Goal: Task Accomplishment & Management: Manage account settings

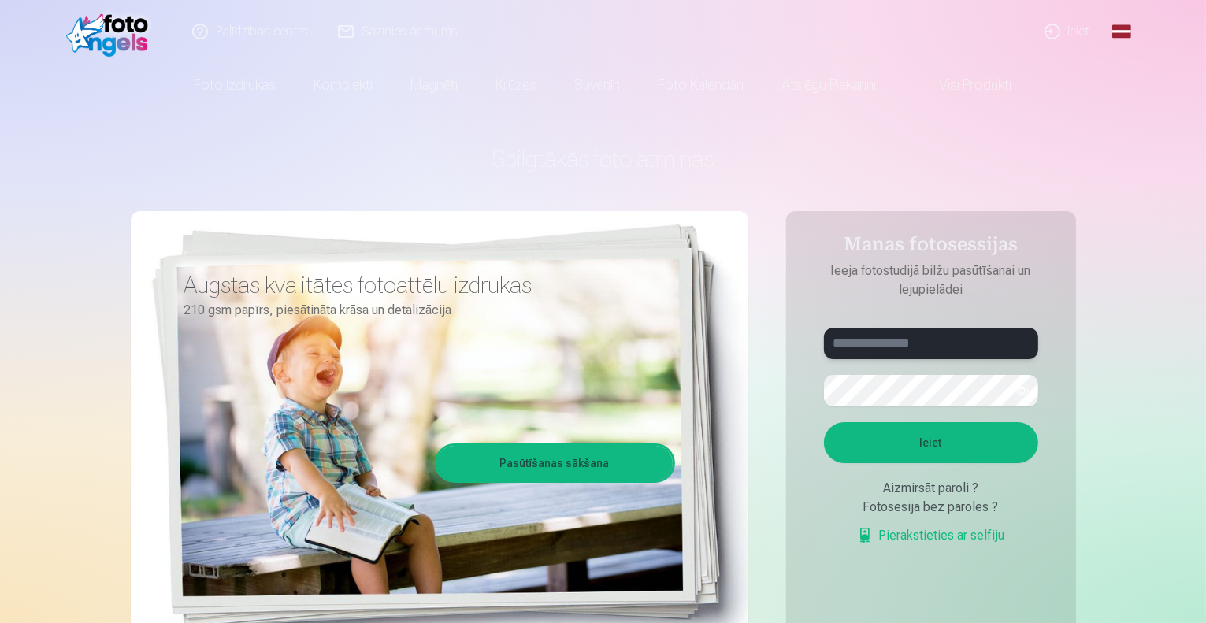
click at [942, 349] on input "text" at bounding box center [931, 344] width 214 height 32
click at [934, 365] on form "**********" at bounding box center [931, 444] width 246 height 233
click at [824, 422] on button "Ieiet" at bounding box center [931, 442] width 214 height 41
click at [1024, 389] on button "button" at bounding box center [1023, 391] width 30 height 30
click at [882, 347] on input "**********" at bounding box center [931, 344] width 214 height 32
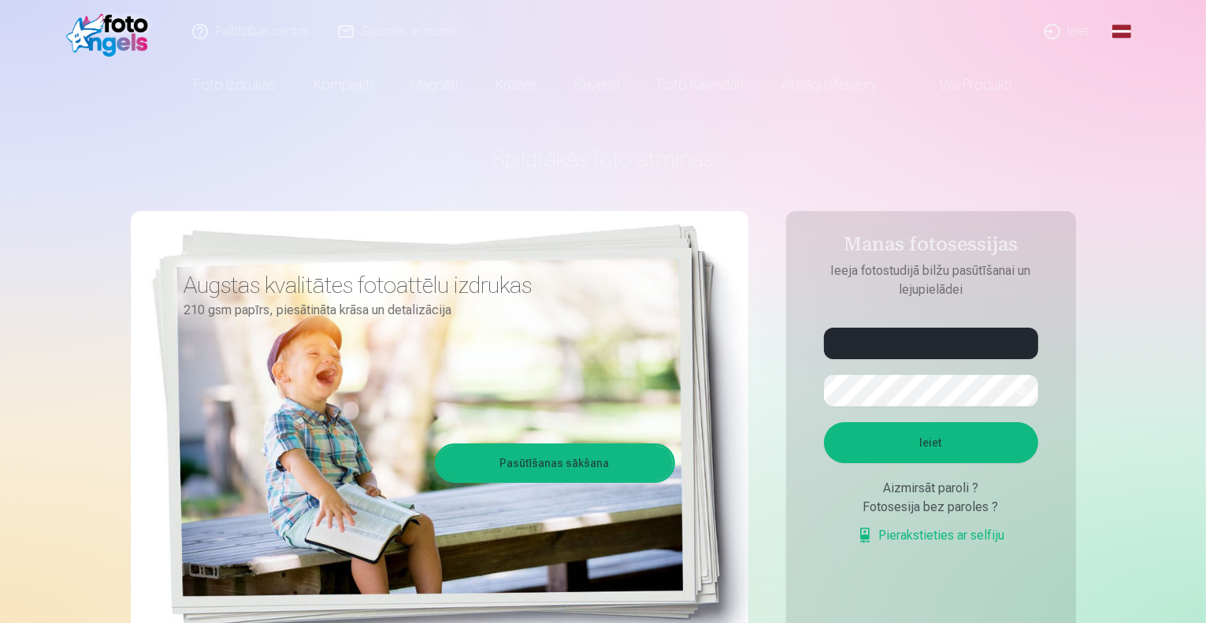
click at [983, 429] on button "Ieiet" at bounding box center [931, 442] width 214 height 41
click at [878, 344] on input "**********" at bounding box center [931, 344] width 214 height 32
click at [890, 436] on button "Ieiet" at bounding box center [931, 442] width 214 height 41
click at [892, 344] on input "**********" at bounding box center [931, 344] width 214 height 32
click at [963, 463] on button "Ieiet" at bounding box center [931, 442] width 214 height 41
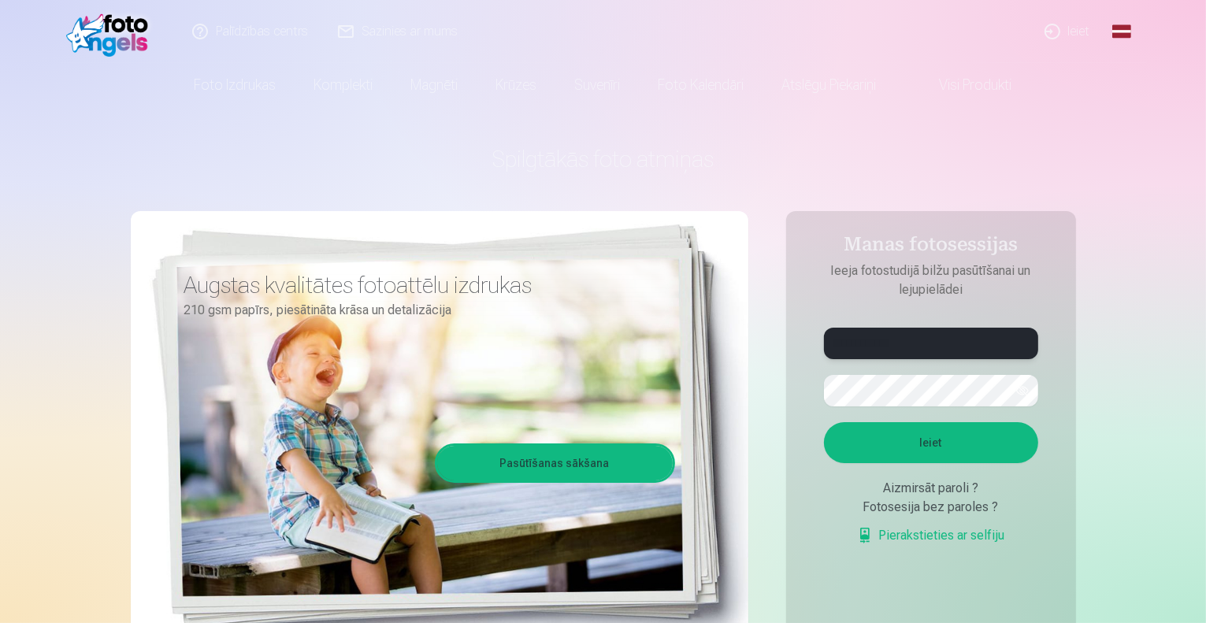
click at [886, 341] on input "**********" at bounding box center [931, 344] width 214 height 32
type input "**********"
click at [964, 463] on button "Ieiet" at bounding box center [931, 442] width 214 height 41
click at [917, 431] on button "Ieiet" at bounding box center [931, 442] width 214 height 41
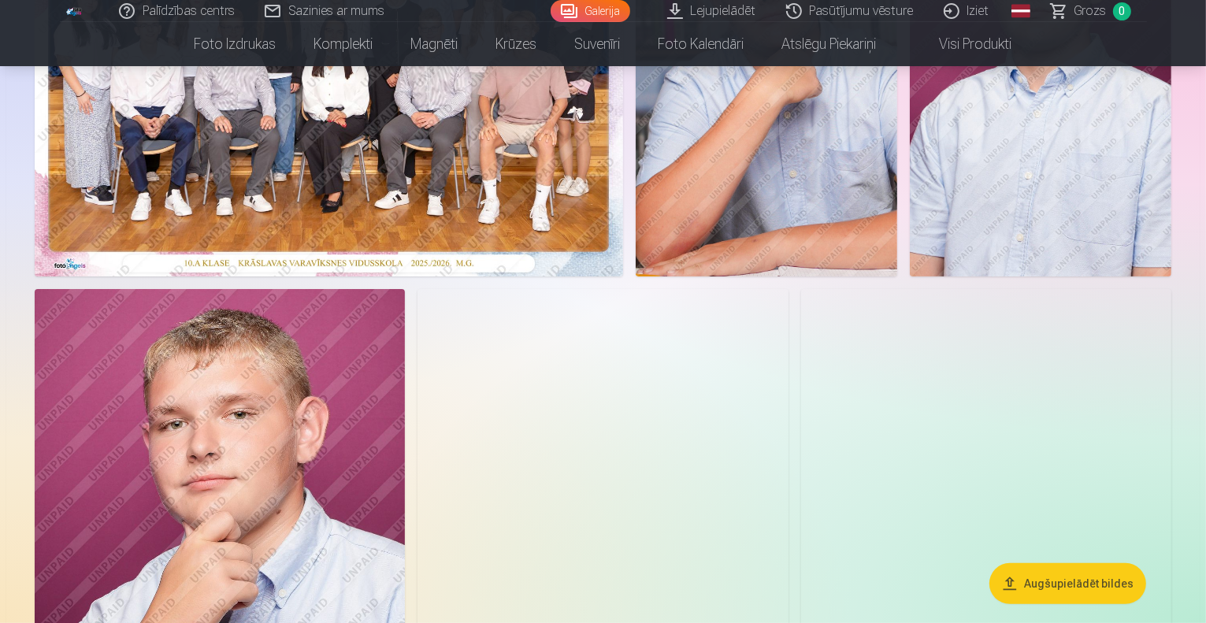
scroll to position [630, 0]
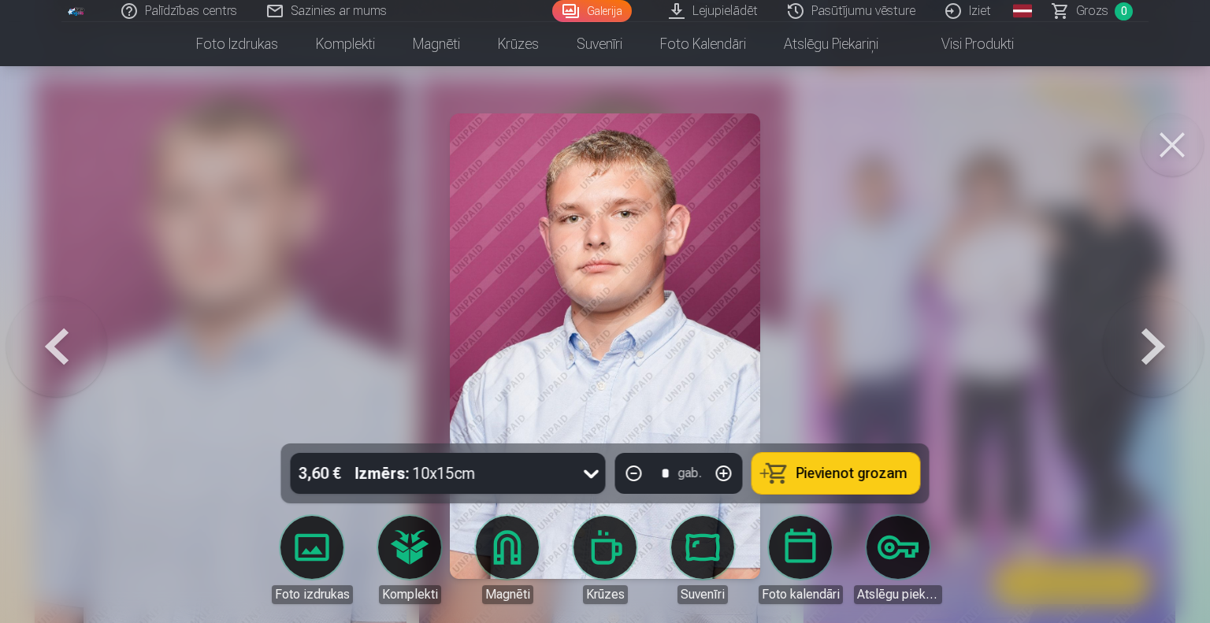
click at [1150, 335] on button at bounding box center [1153, 346] width 101 height 163
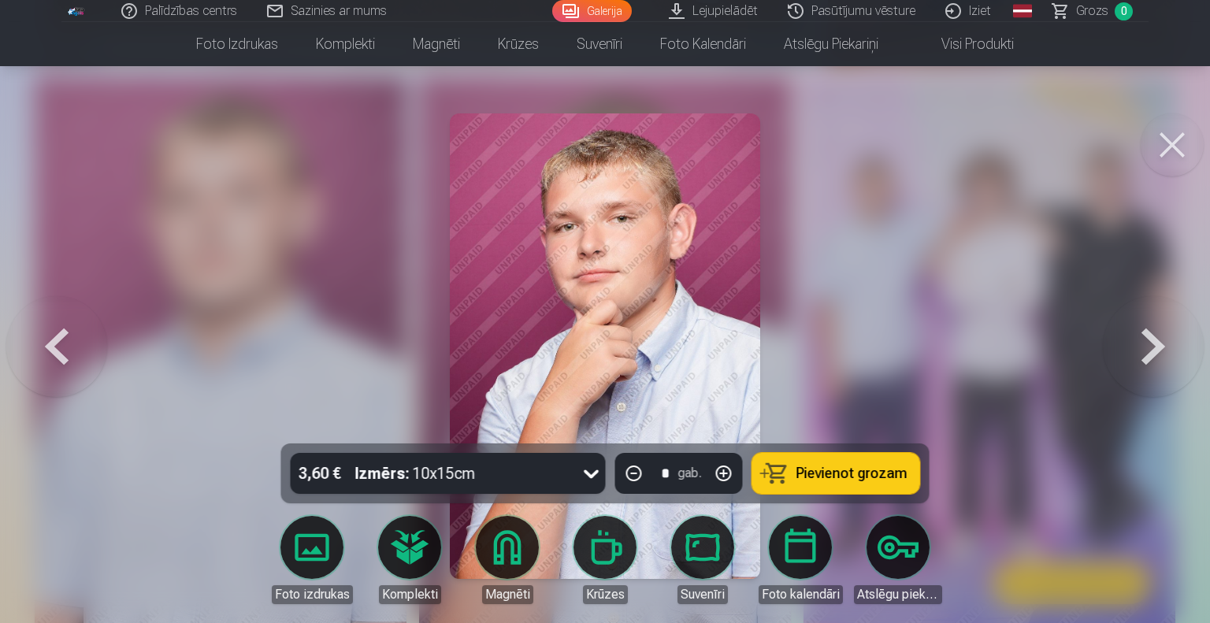
click at [18, 347] on button at bounding box center [56, 346] width 101 height 163
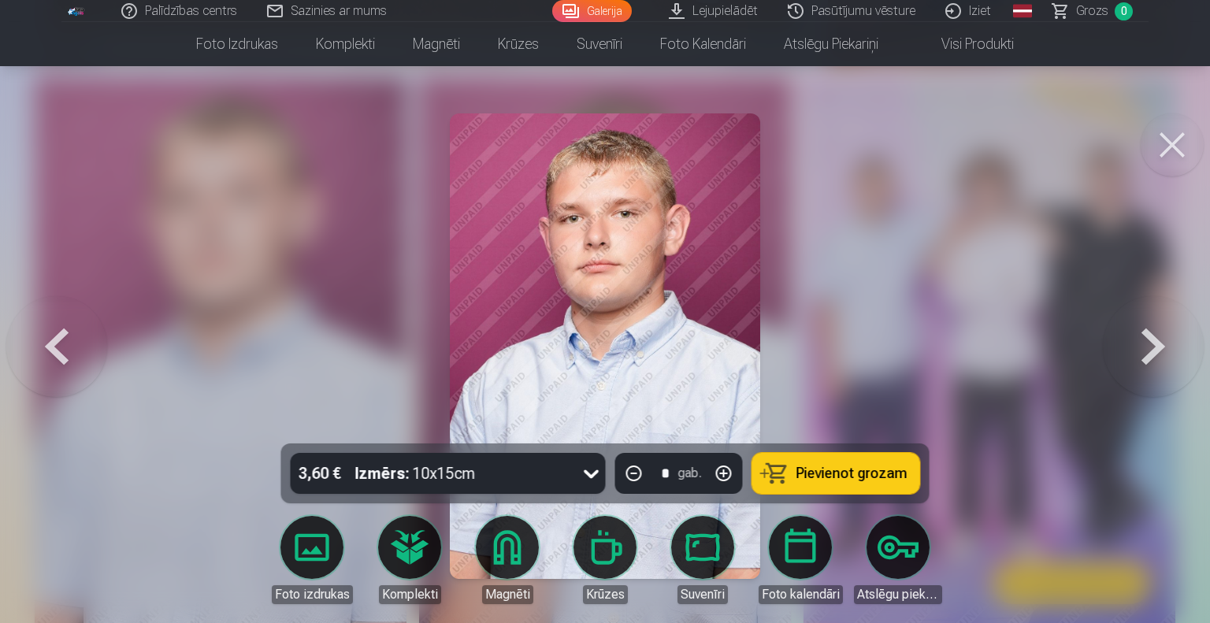
click at [35, 352] on button at bounding box center [56, 346] width 101 height 163
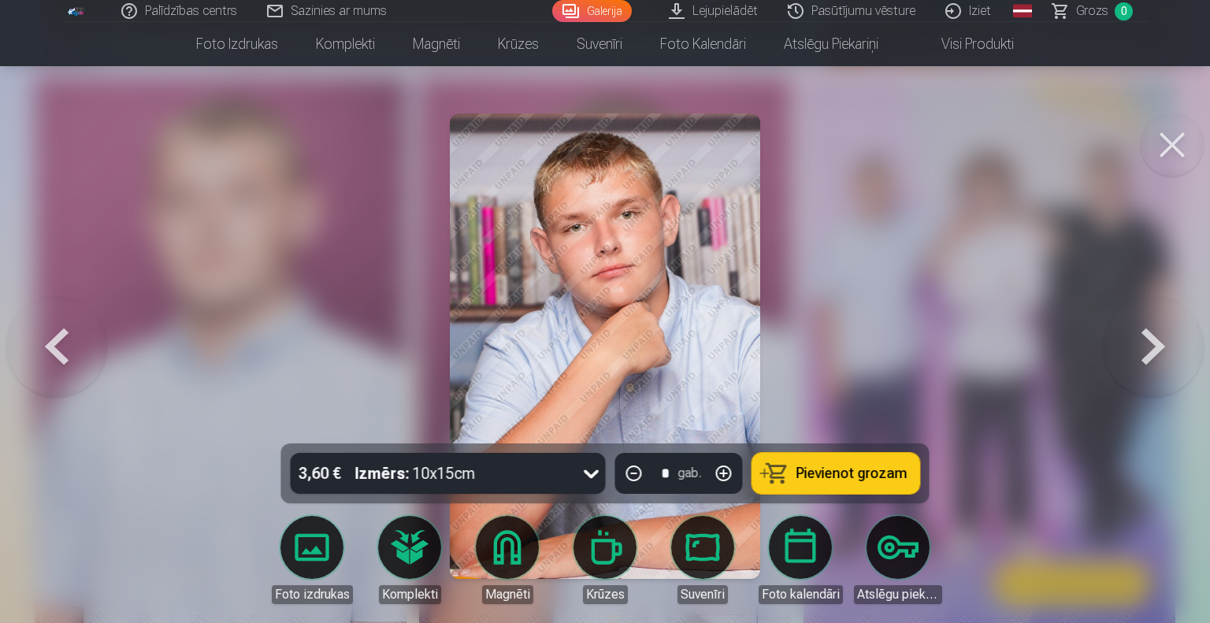
click at [35, 352] on button at bounding box center [56, 346] width 101 height 163
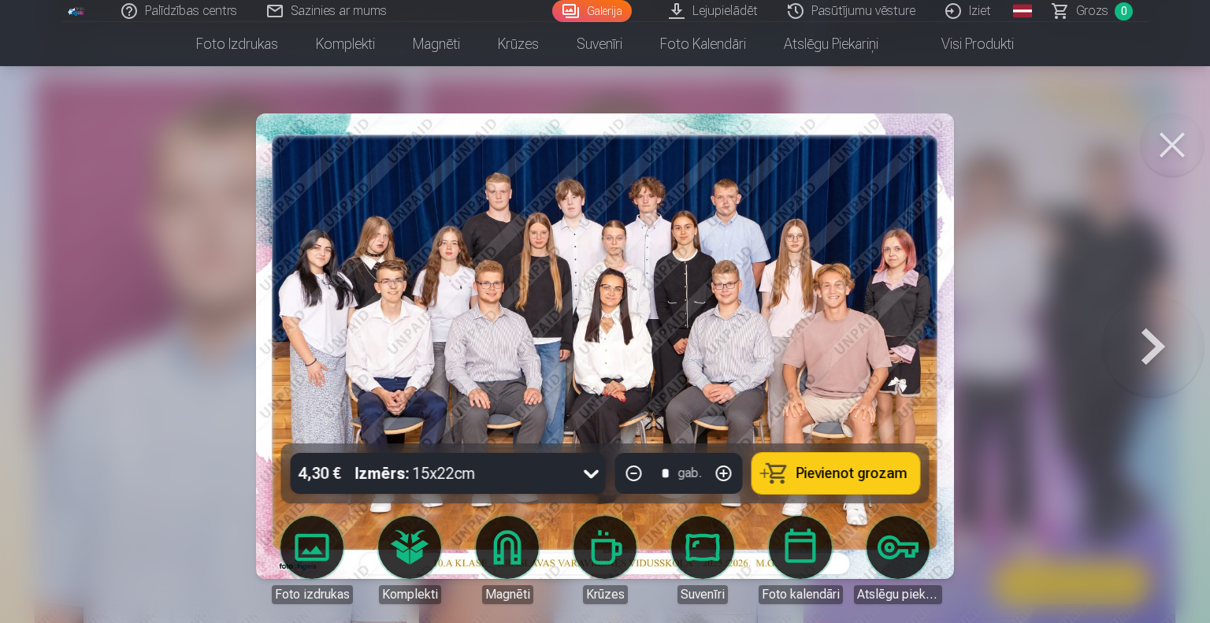
click at [1151, 353] on button at bounding box center [1153, 346] width 101 height 163
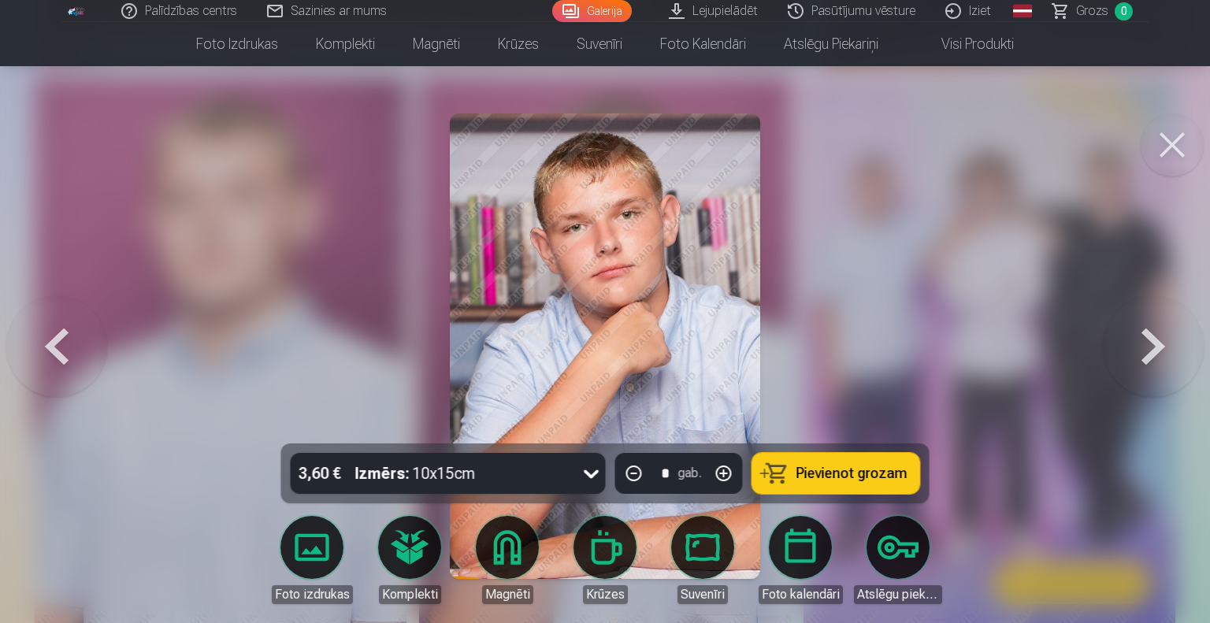
click at [1161, 323] on button at bounding box center [1153, 346] width 101 height 163
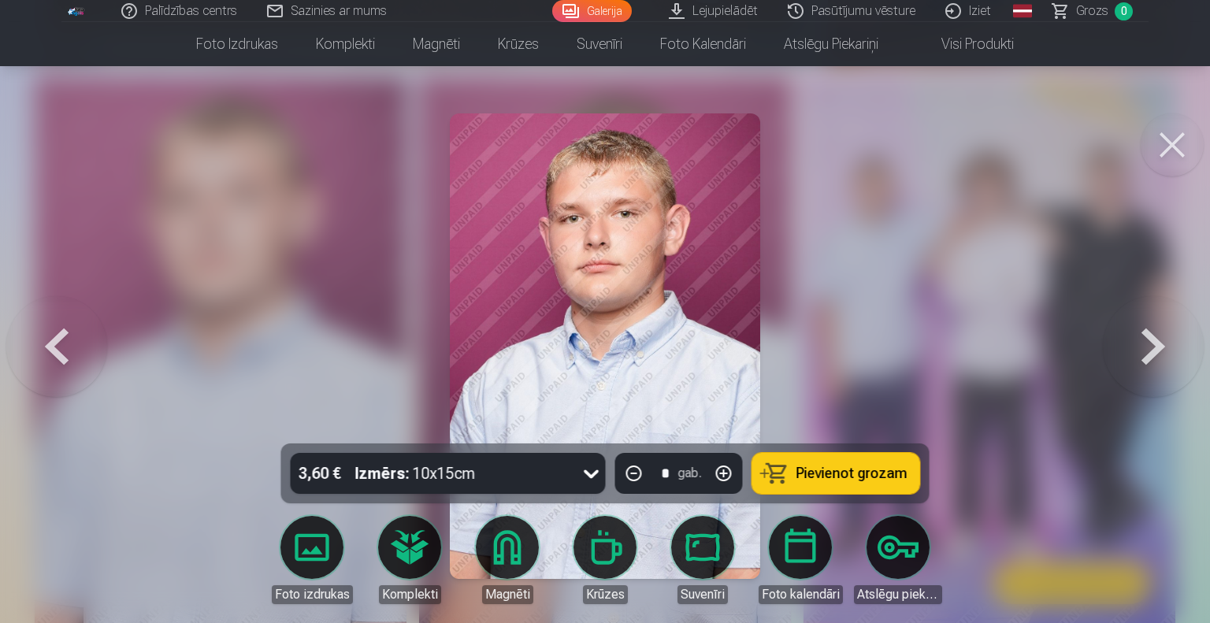
click at [1166, 339] on button at bounding box center [1153, 346] width 101 height 163
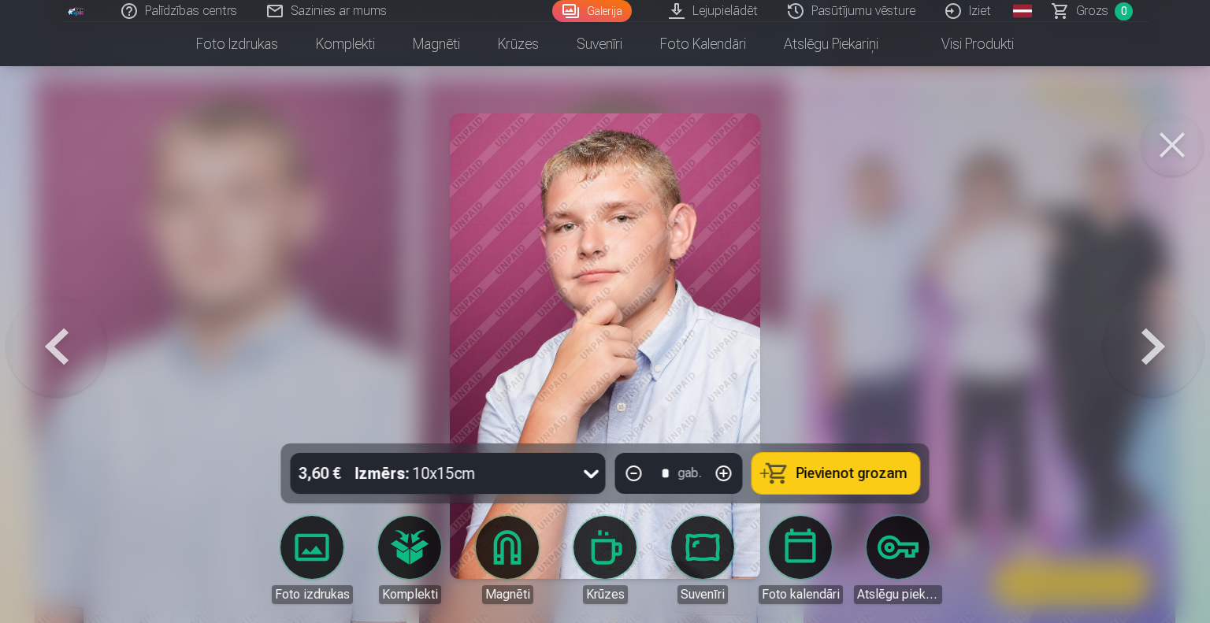
click at [1150, 345] on button at bounding box center [1153, 346] width 101 height 163
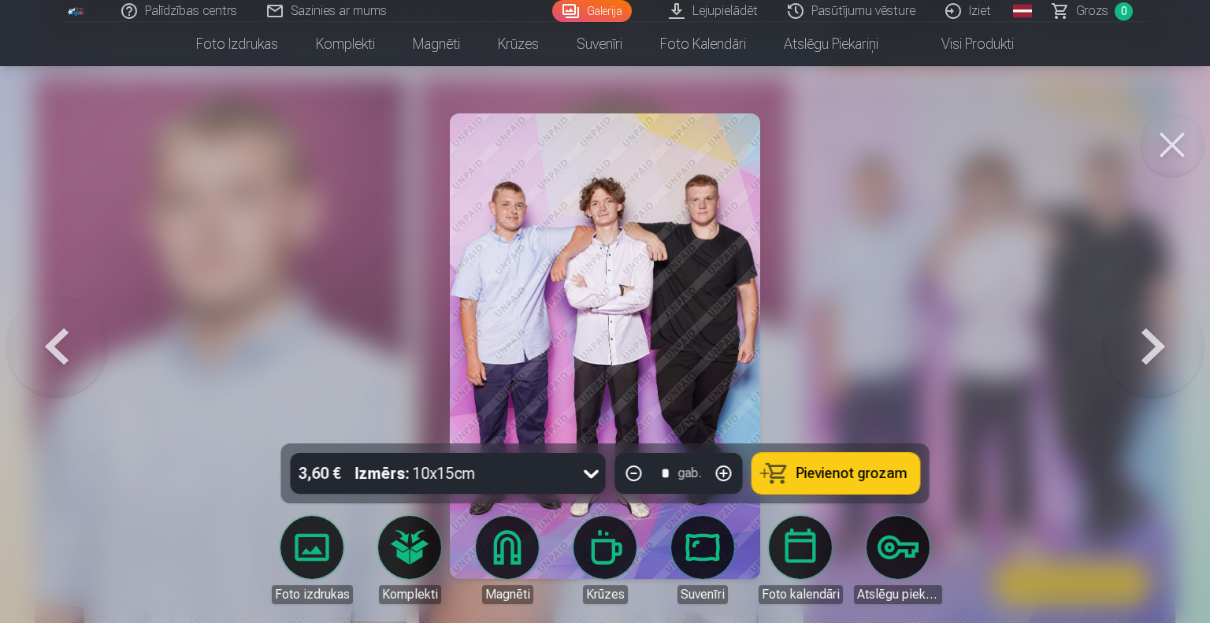
click at [1152, 346] on button at bounding box center [1153, 346] width 101 height 163
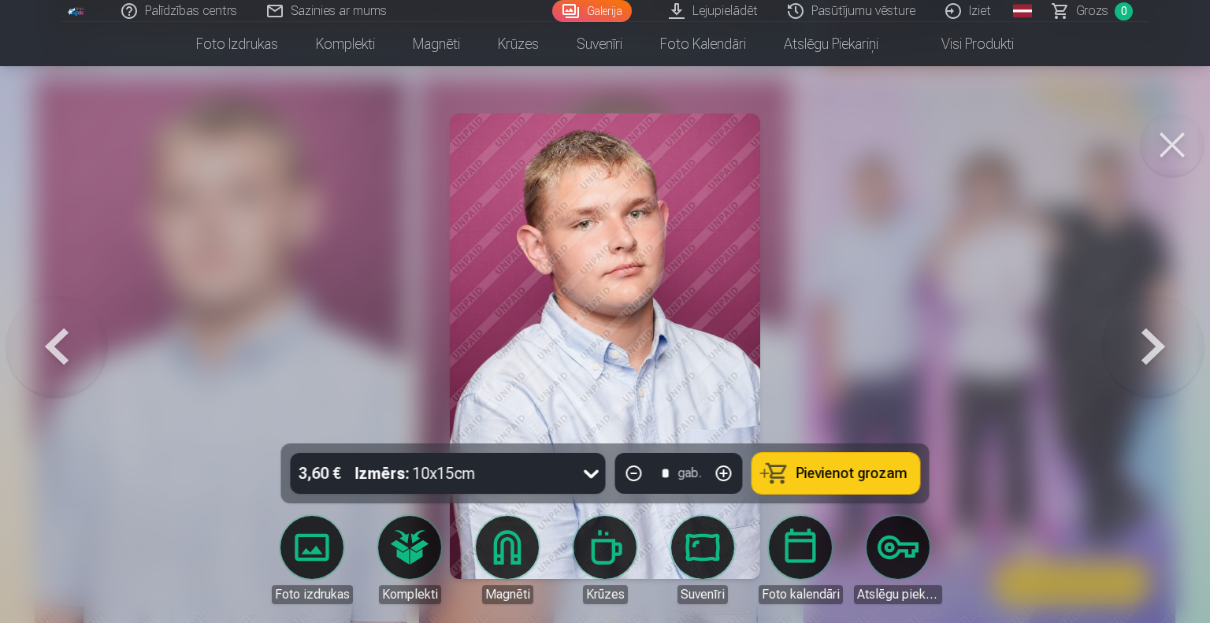
click at [1171, 359] on button at bounding box center [1153, 346] width 101 height 163
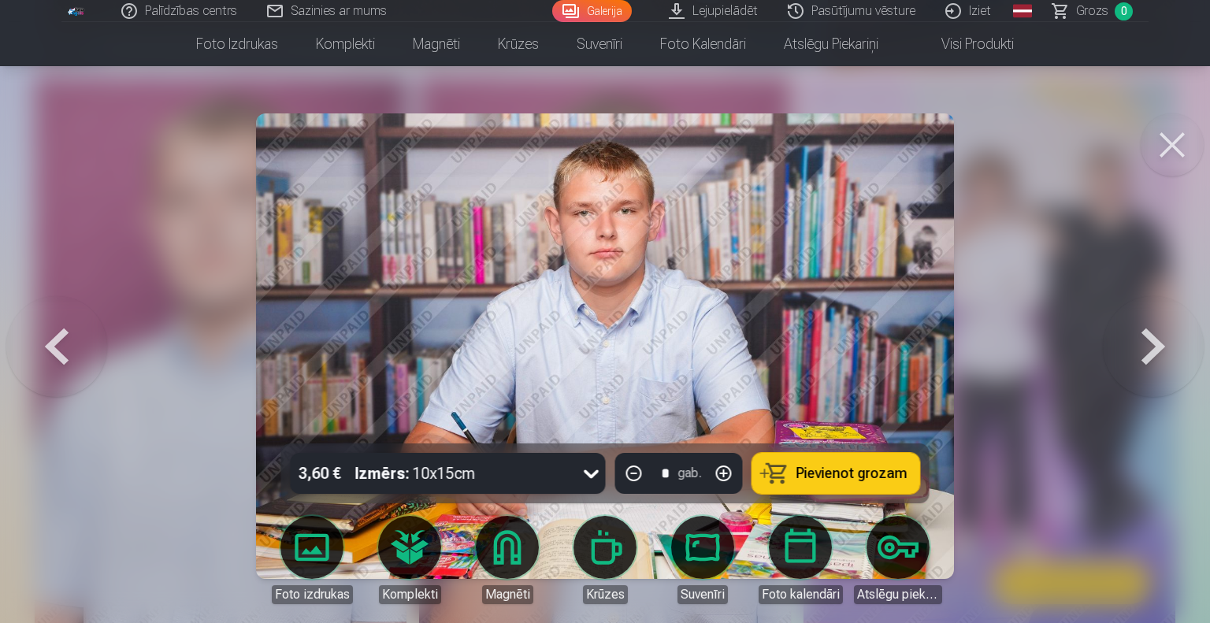
click at [1162, 359] on button at bounding box center [1153, 346] width 101 height 163
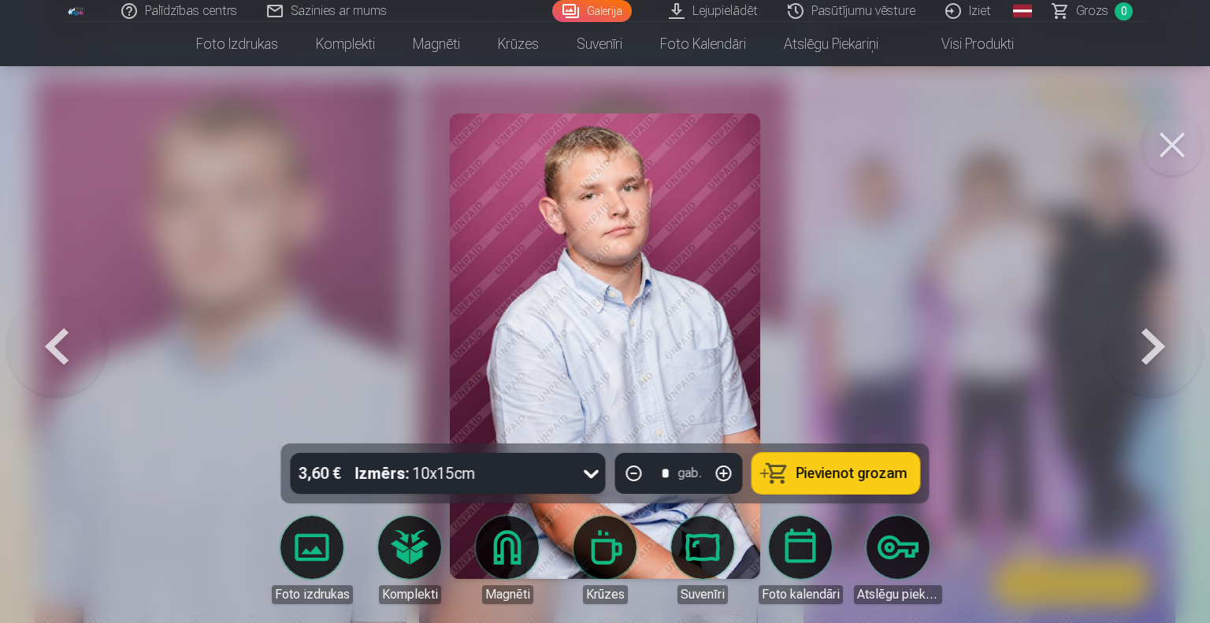
drag, startPoint x: 1202, startPoint y: 364, endPoint x: 1194, endPoint y: 362, distance: 8.2
click at [1197, 362] on button at bounding box center [1153, 346] width 101 height 163
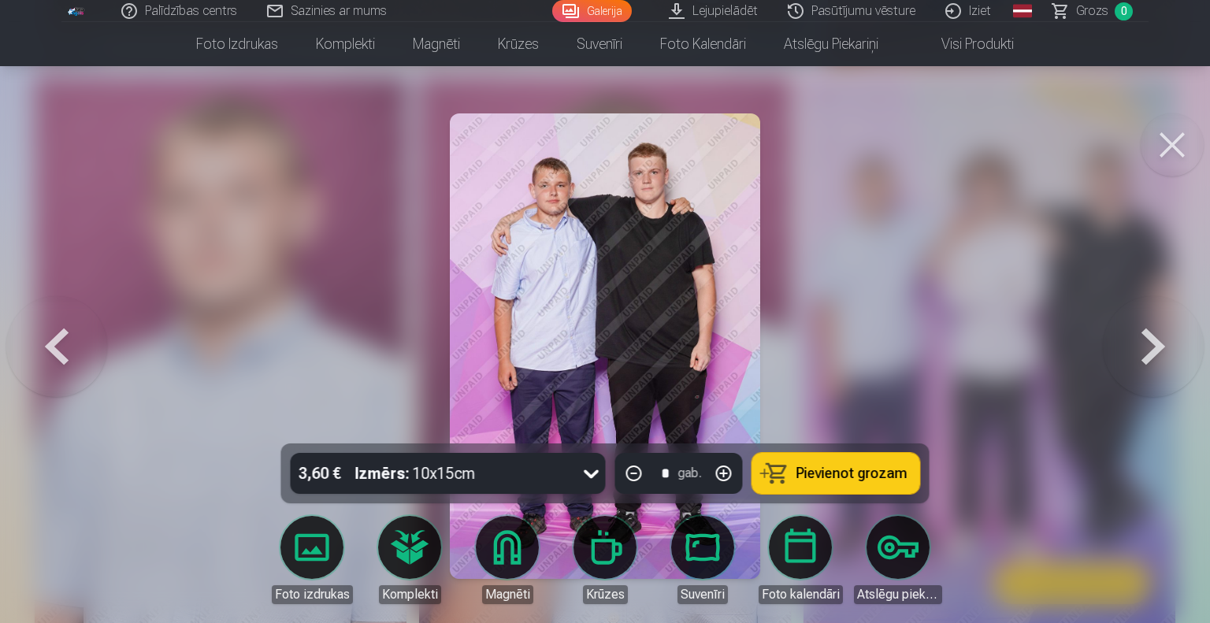
click at [1137, 353] on button at bounding box center [1153, 346] width 101 height 163
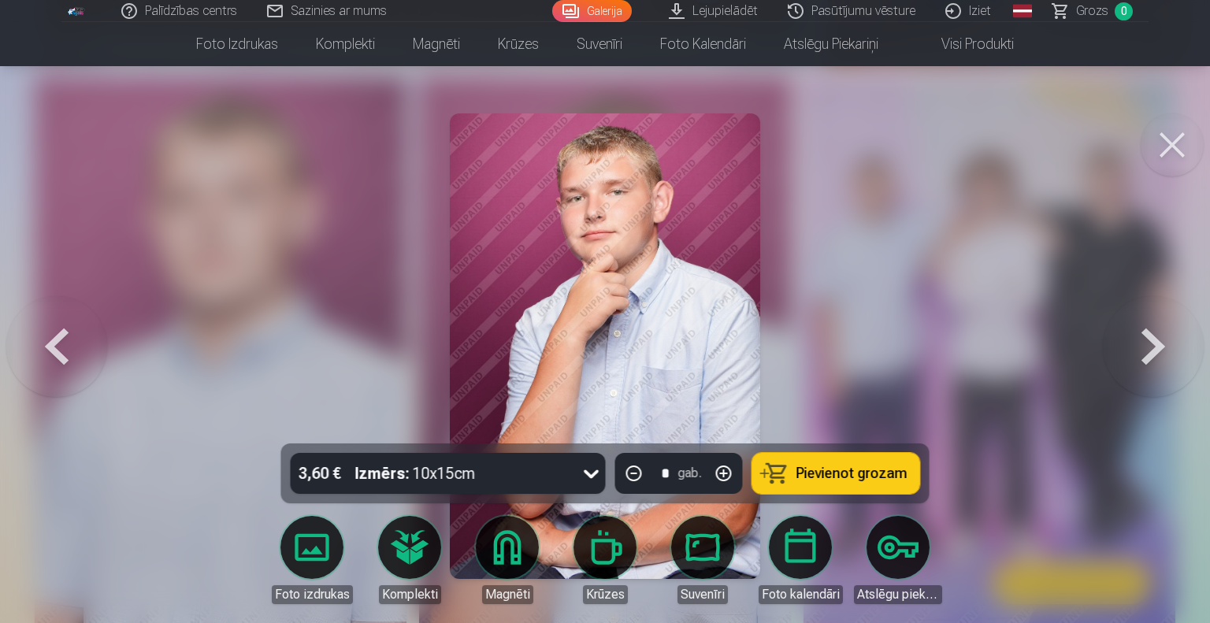
click at [1137, 353] on button at bounding box center [1153, 346] width 101 height 163
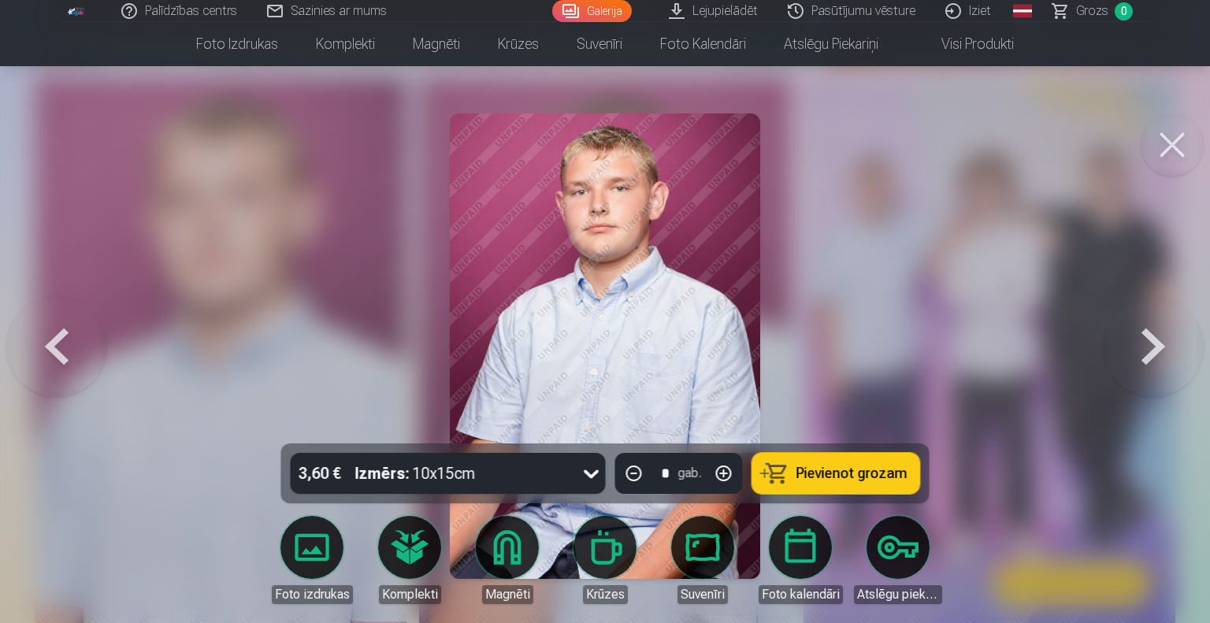
click at [1137, 353] on button at bounding box center [1153, 346] width 101 height 163
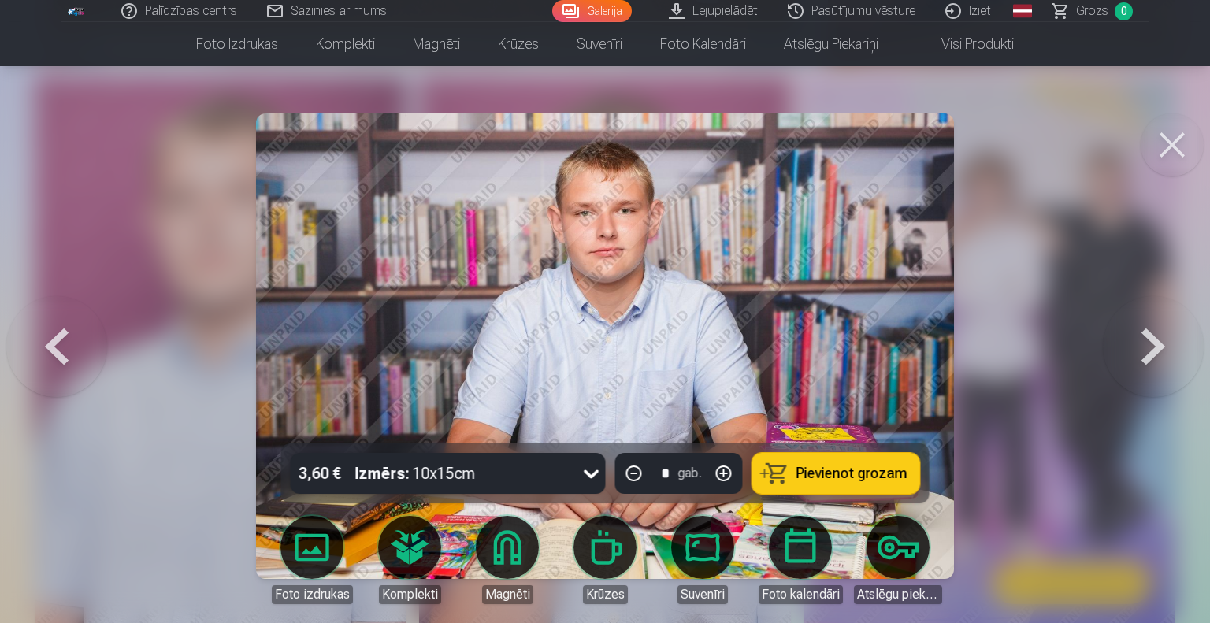
click at [1137, 353] on button at bounding box center [1153, 346] width 101 height 163
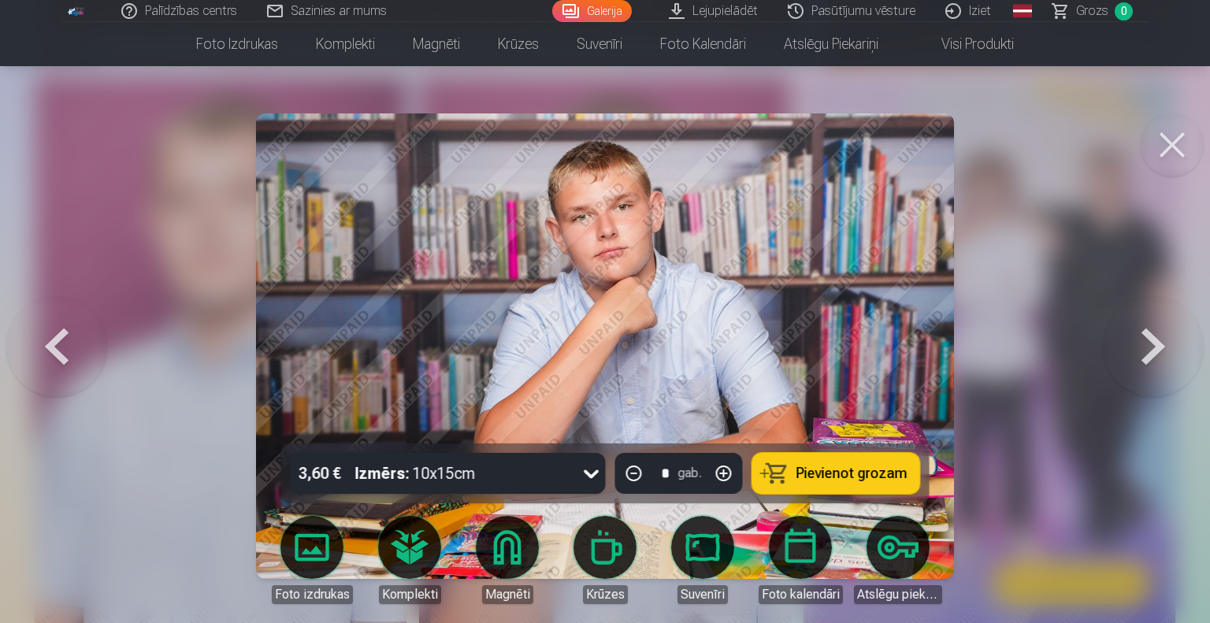
click at [1137, 353] on button at bounding box center [1153, 346] width 101 height 163
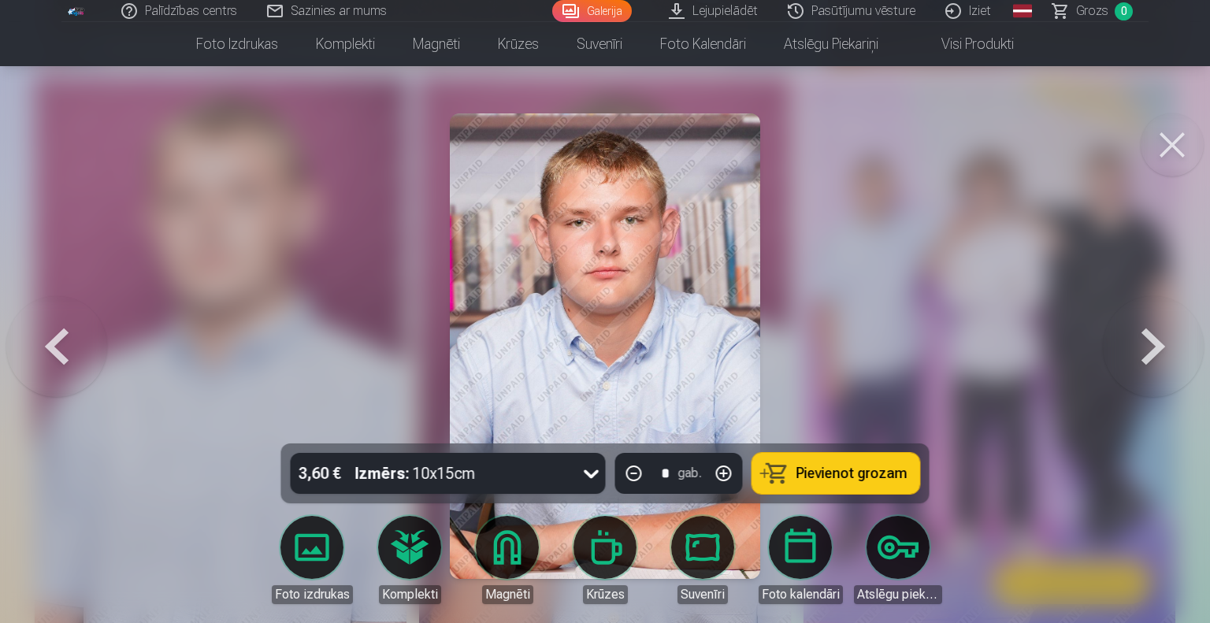
click at [1137, 353] on button at bounding box center [1153, 346] width 101 height 163
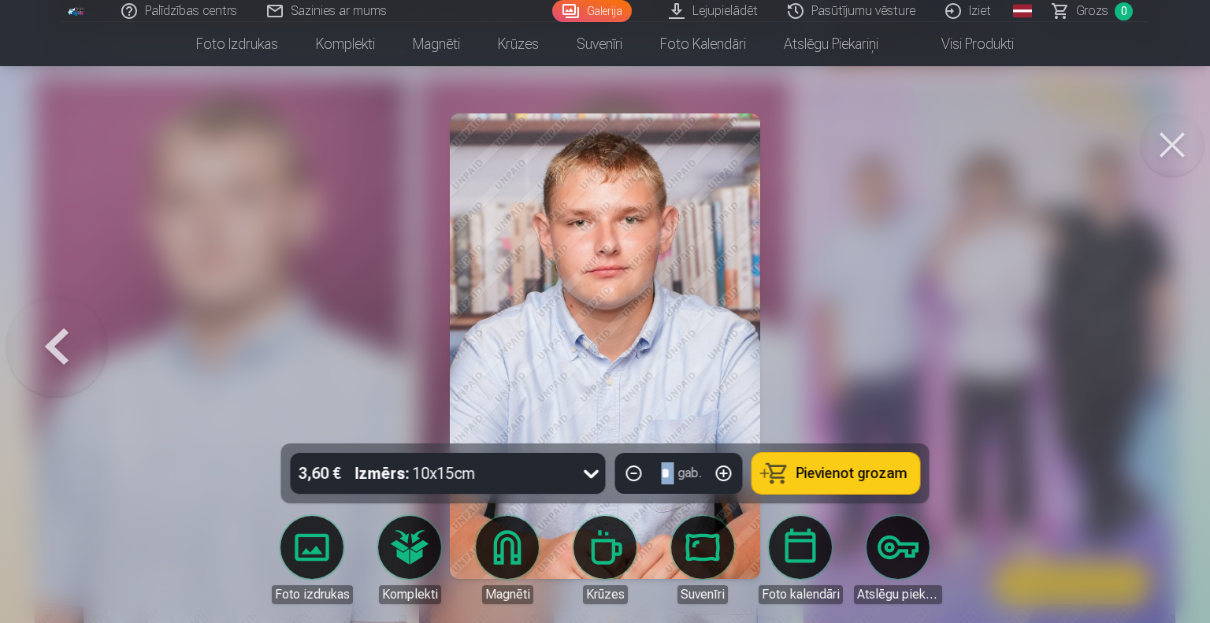
click at [1137, 353] on div at bounding box center [605, 311] width 1210 height 623
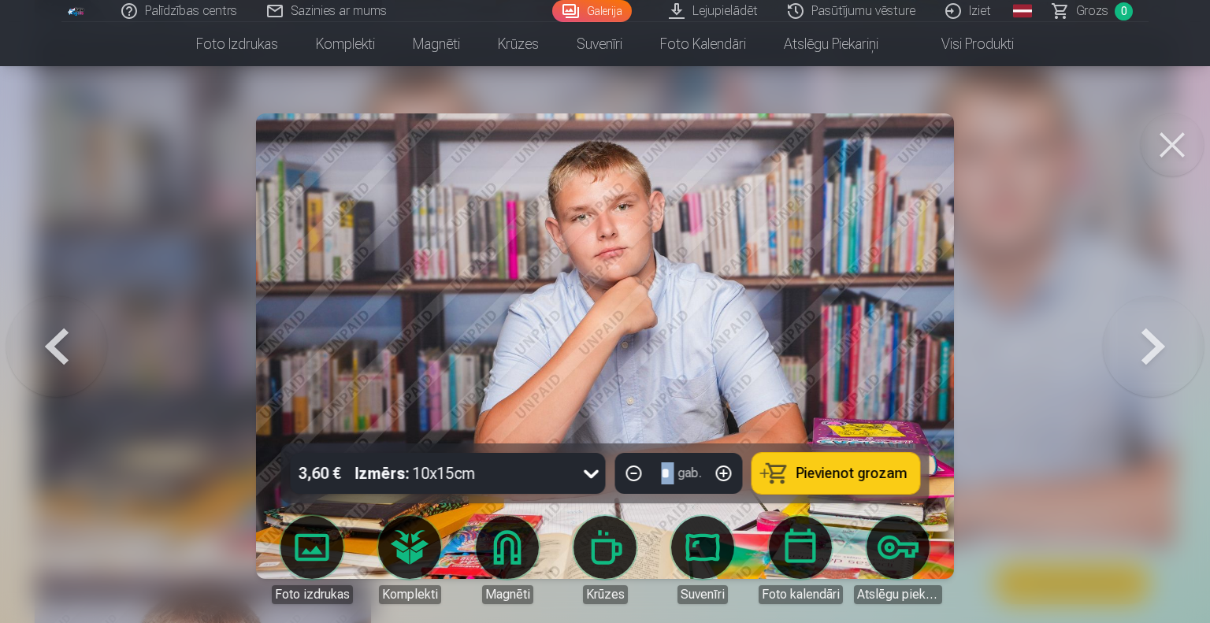
scroll to position [2844, 0]
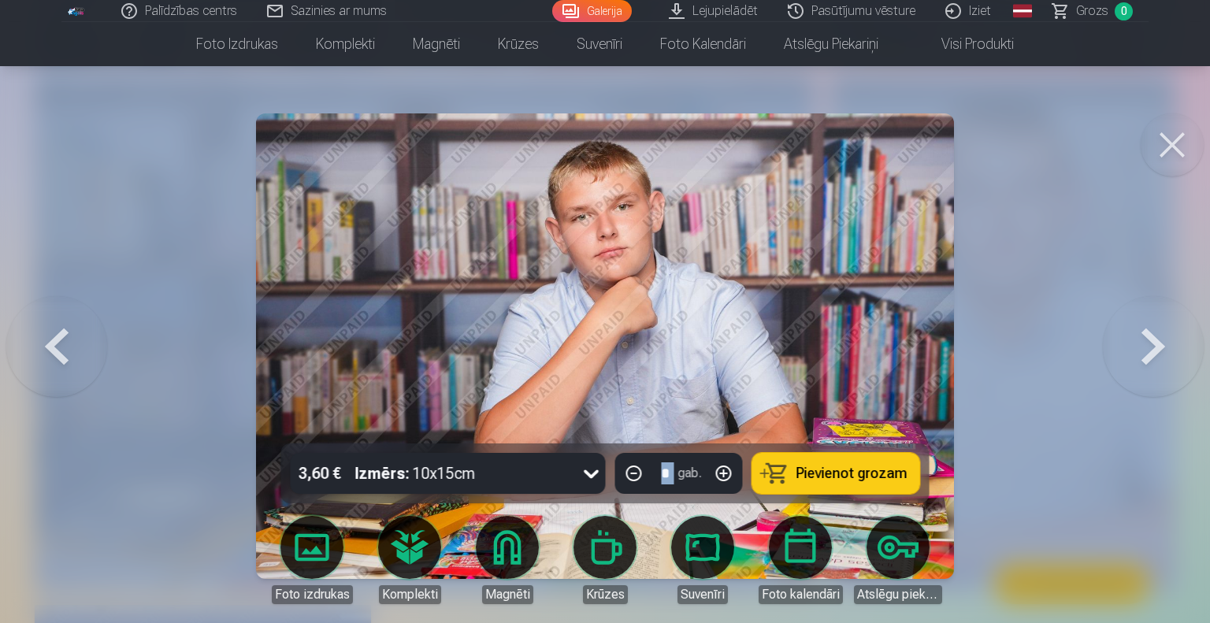
drag, startPoint x: 634, startPoint y: 329, endPoint x: 614, endPoint y: 313, distance: 26.3
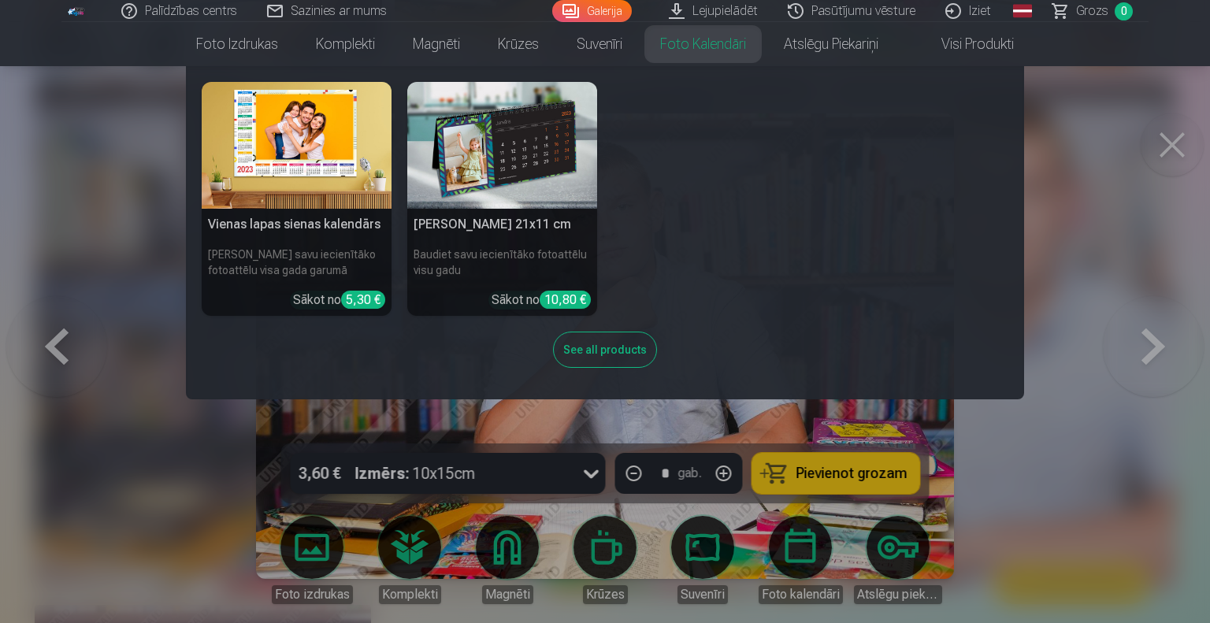
click at [778, 303] on div "Vienas lapas sienas kalendārs Parādiet savu iecienītāko fotoattēlu visa gada ga…" at bounding box center [605, 233] width 807 height 302
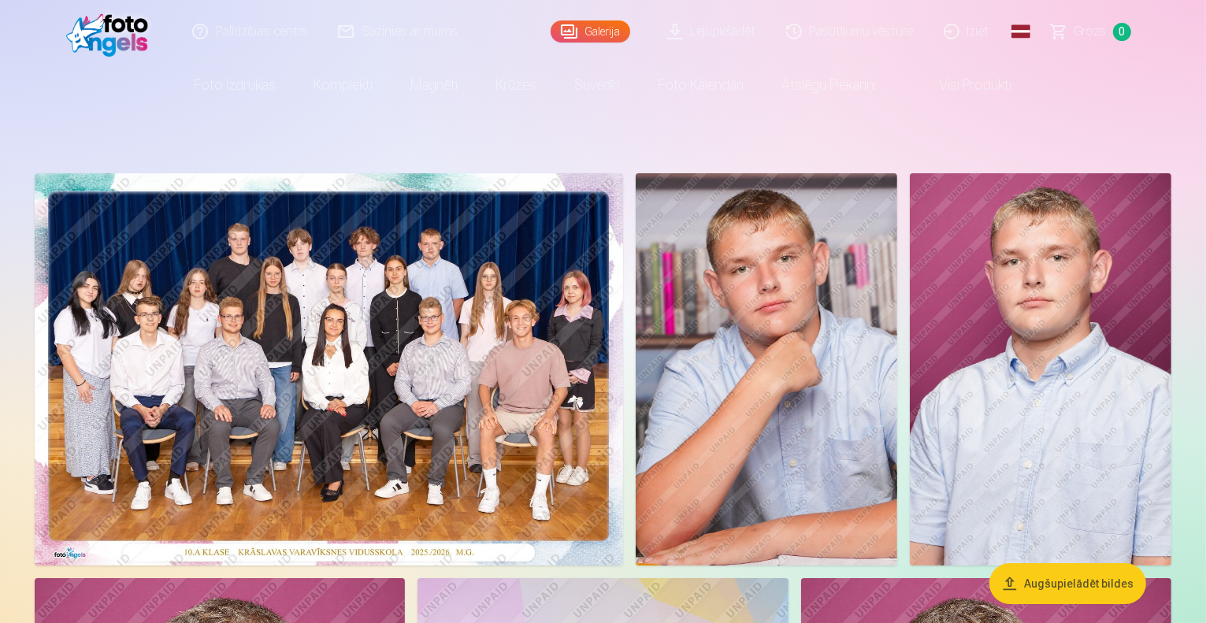
click at [1120, 38] on span "0" at bounding box center [1122, 32] width 18 height 18
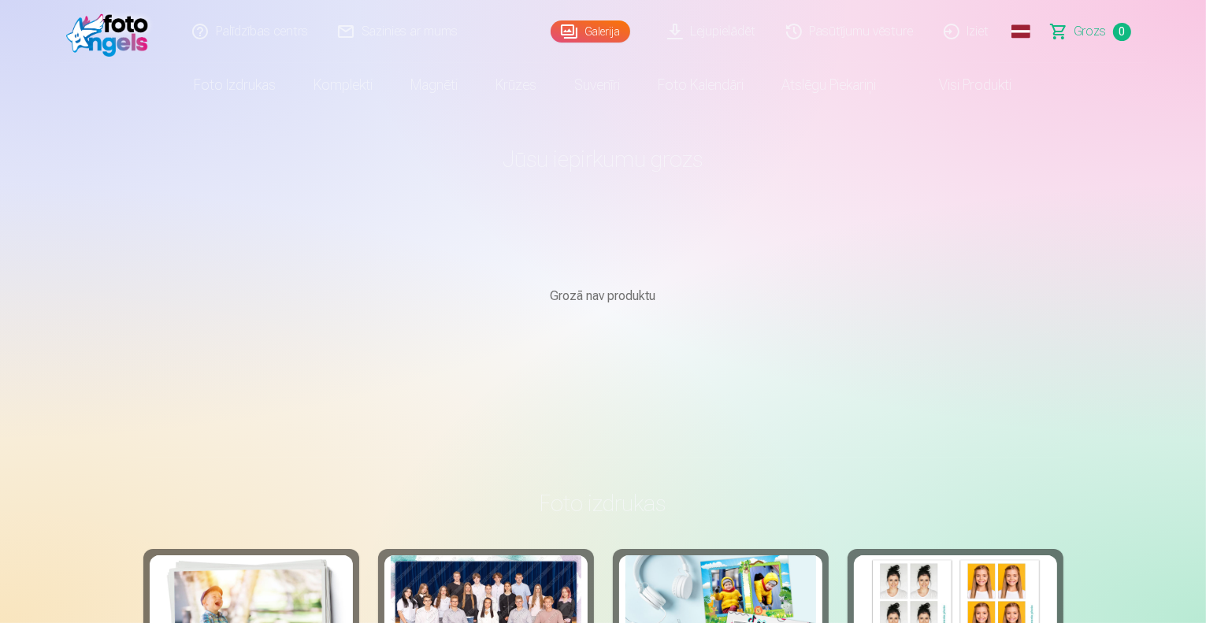
click at [1121, 32] on span "0" at bounding box center [1122, 32] width 18 height 18
click at [744, 21] on link "Lejupielādēt" at bounding box center [712, 31] width 119 height 63
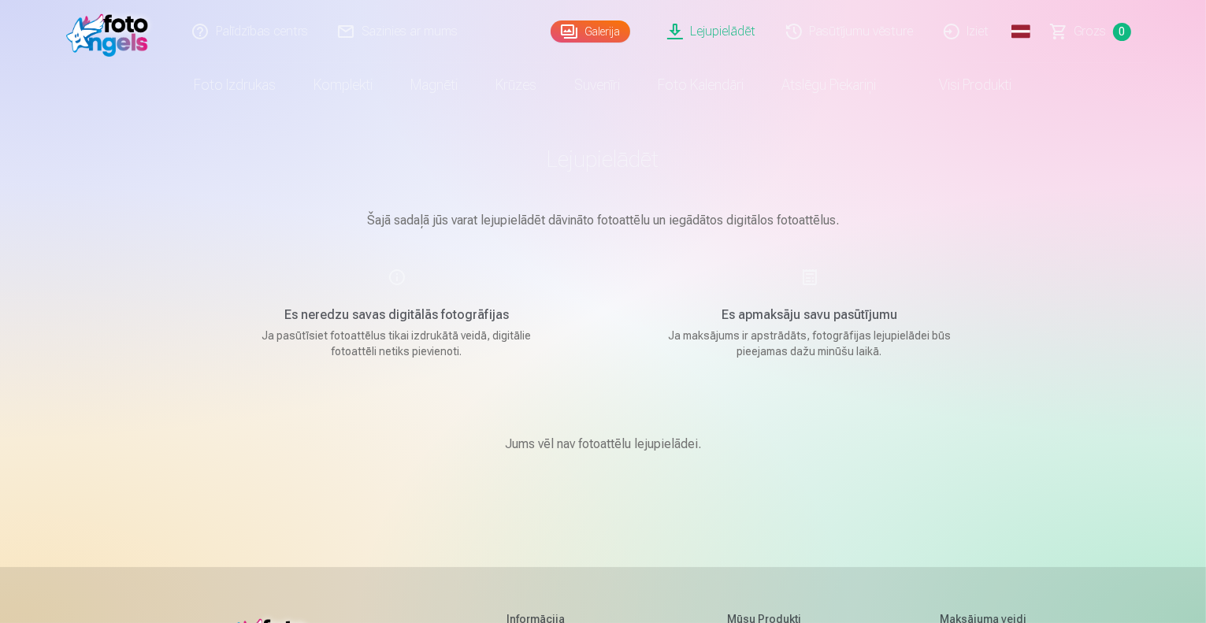
click at [1125, 33] on span "0" at bounding box center [1122, 32] width 18 height 18
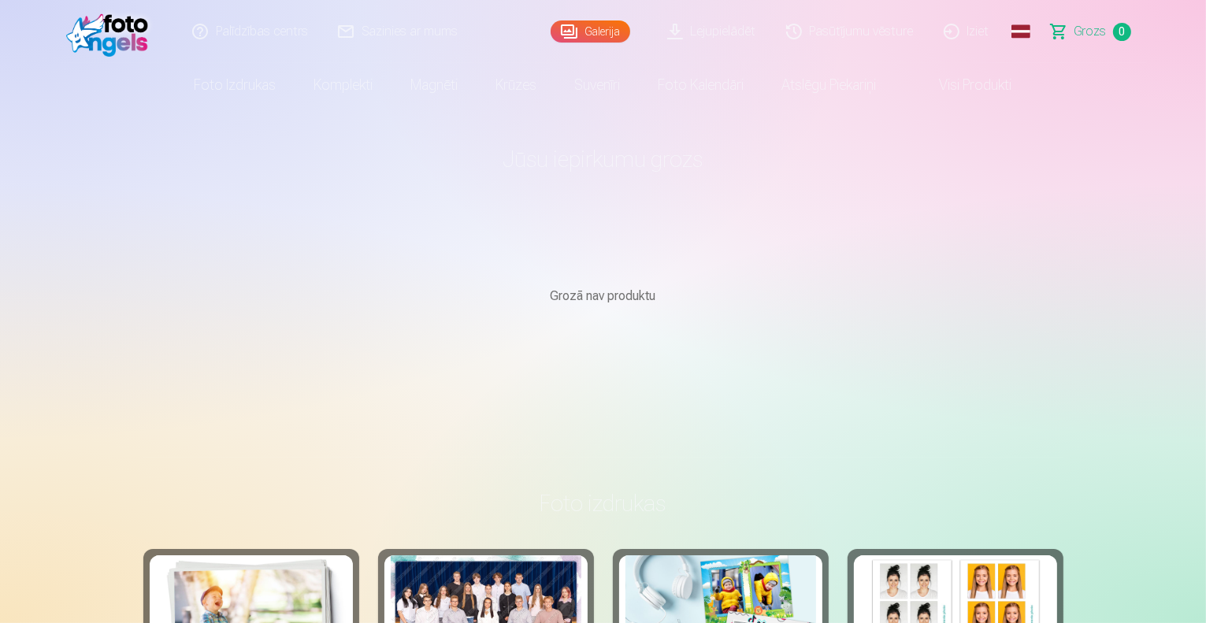
click at [1144, 32] on link "Grozs 0" at bounding box center [1092, 31] width 110 height 63
click at [1012, 30] on link "Global" at bounding box center [1021, 31] width 32 height 63
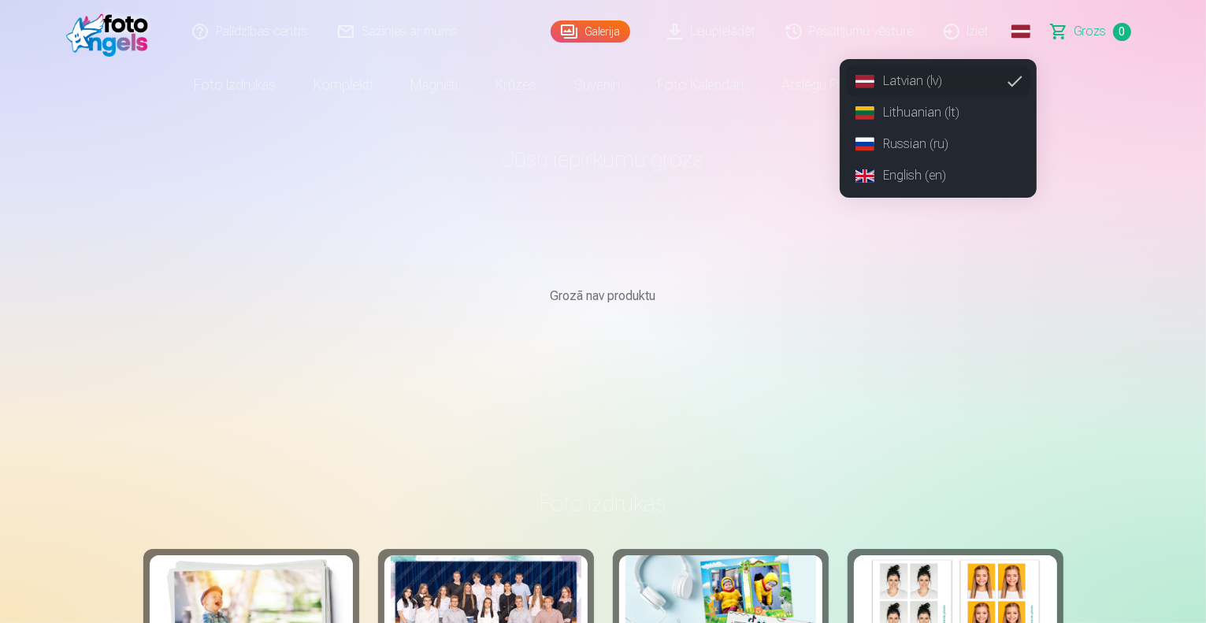
click at [949, 149] on link "Russian (ru)" at bounding box center [938, 144] width 184 height 32
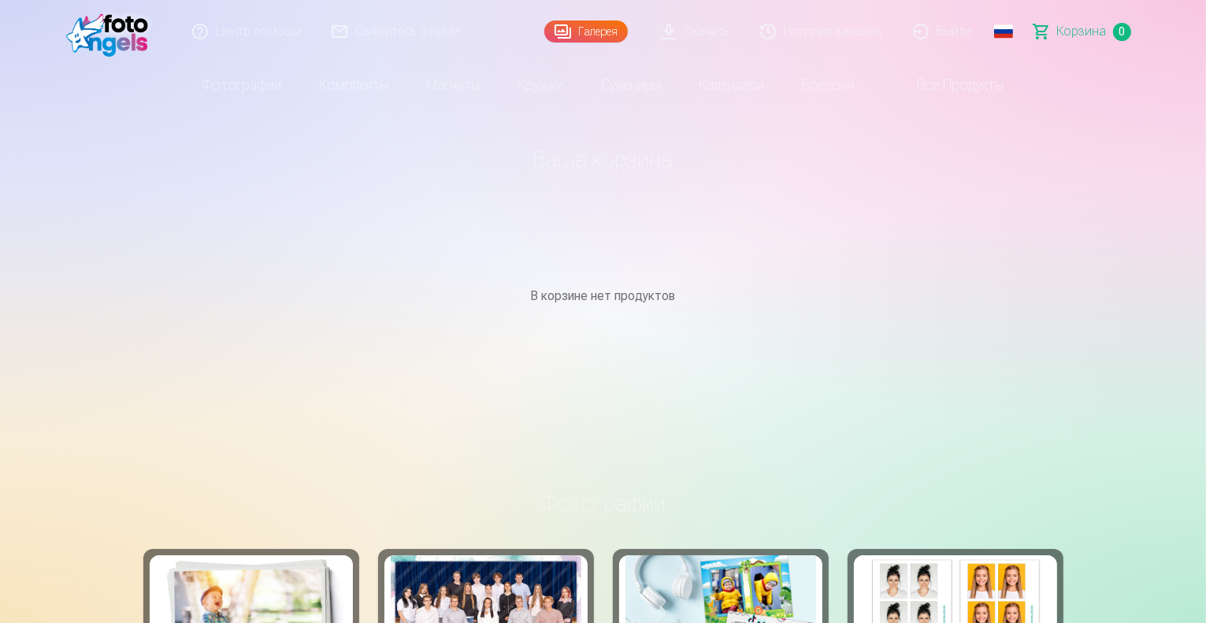
click at [1130, 32] on link "Корзина 0" at bounding box center [1084, 31] width 128 height 63
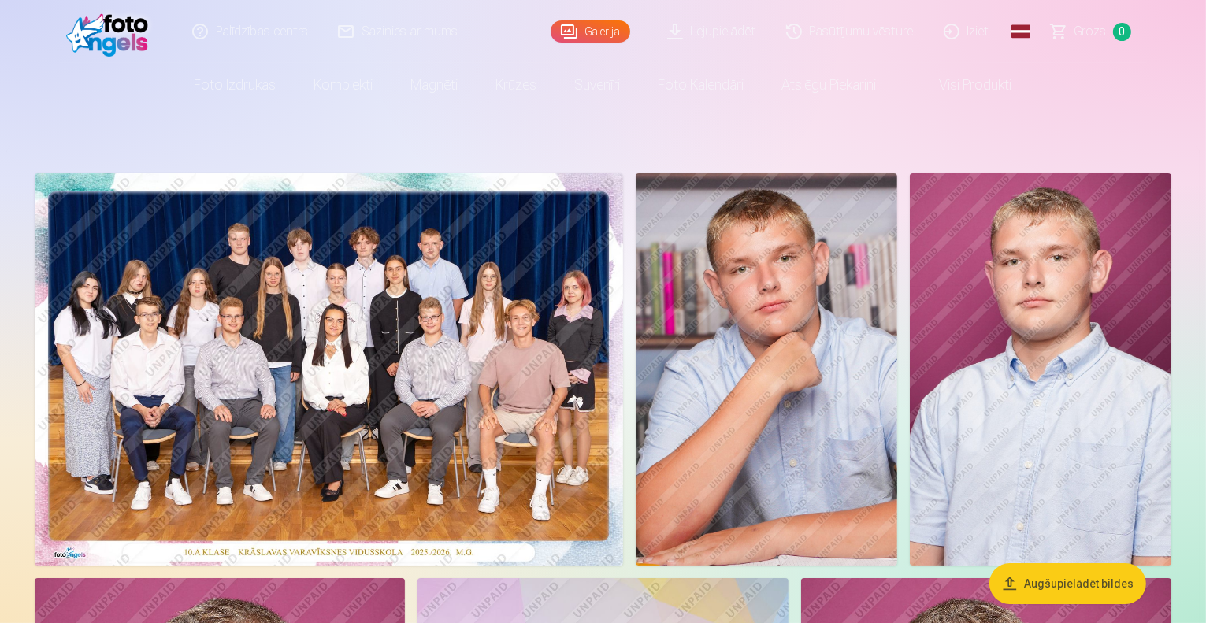
click at [1020, 35] on link "Global" at bounding box center [1021, 31] width 32 height 63
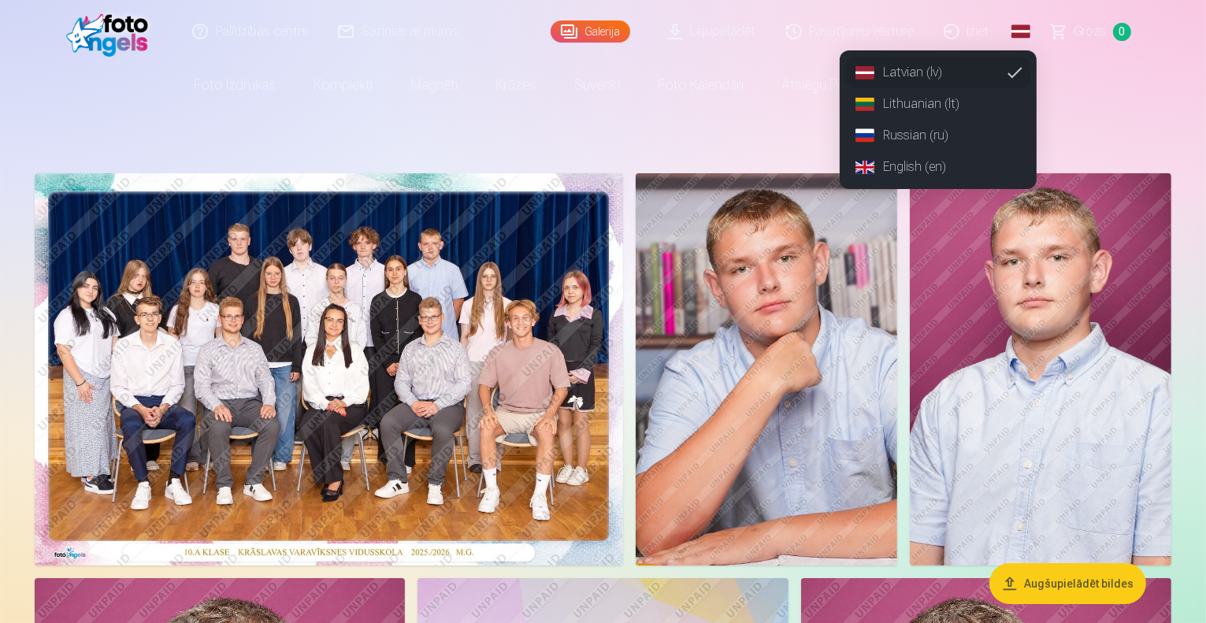
click at [941, 127] on link "Russian (ru)" at bounding box center [938, 136] width 184 height 32
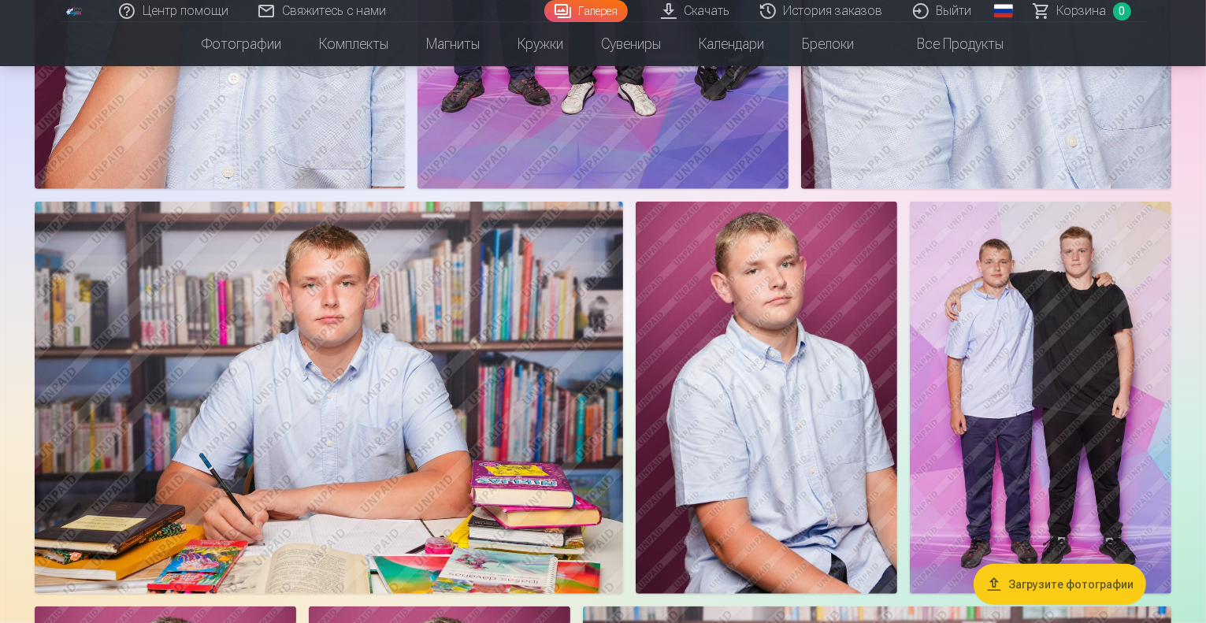
click at [1097, 587] on button "Загрузите фотографии" at bounding box center [1060, 583] width 173 height 41
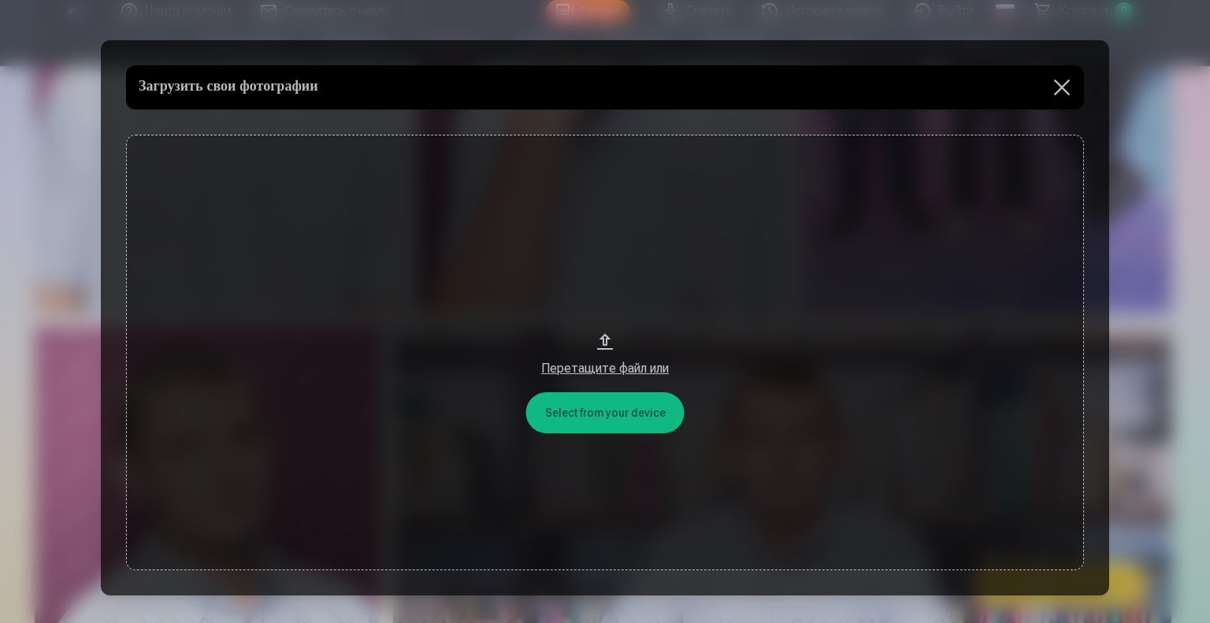
click at [1064, 85] on button at bounding box center [1062, 87] width 44 height 44
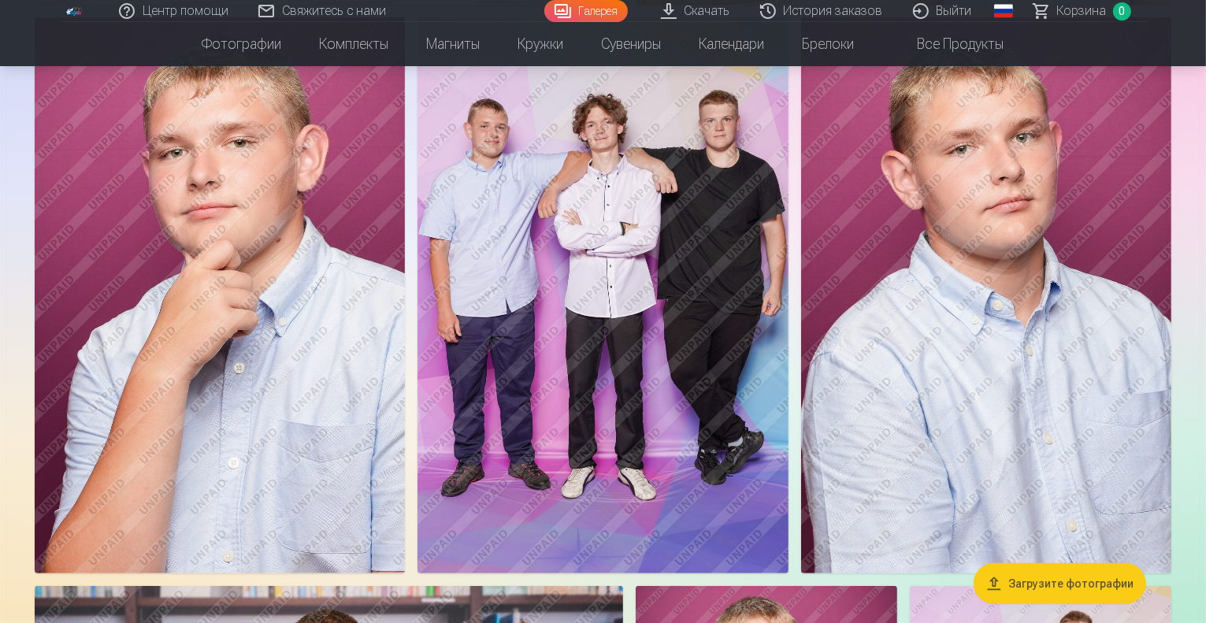
scroll to position [0, 0]
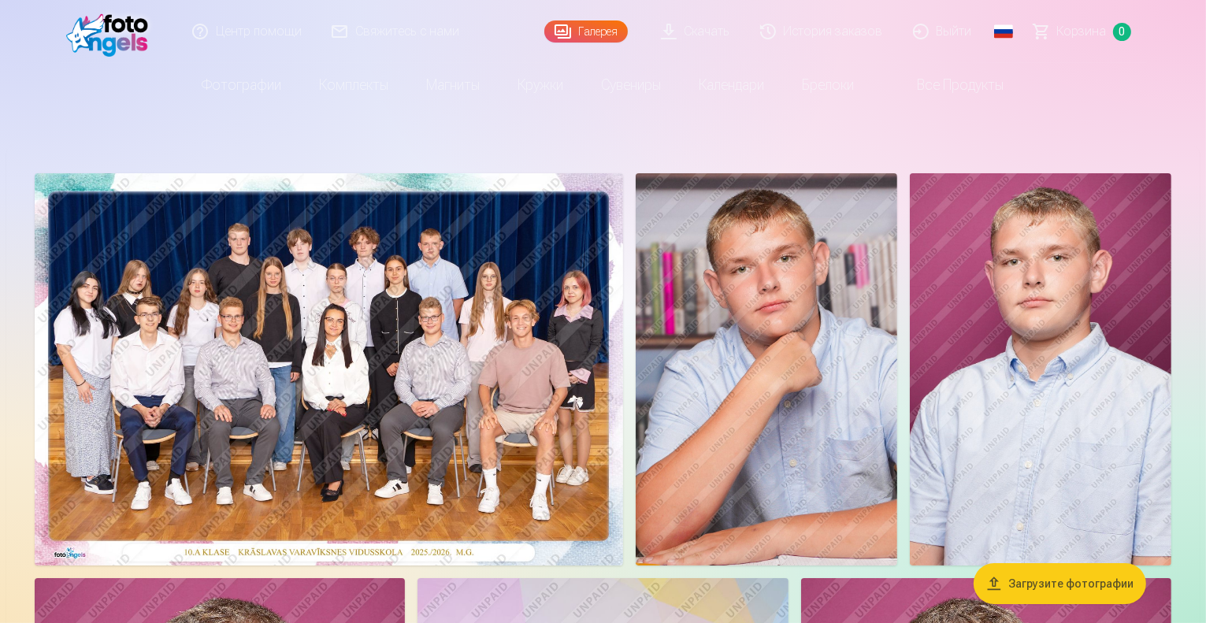
click at [123, 32] on img at bounding box center [111, 31] width 91 height 50
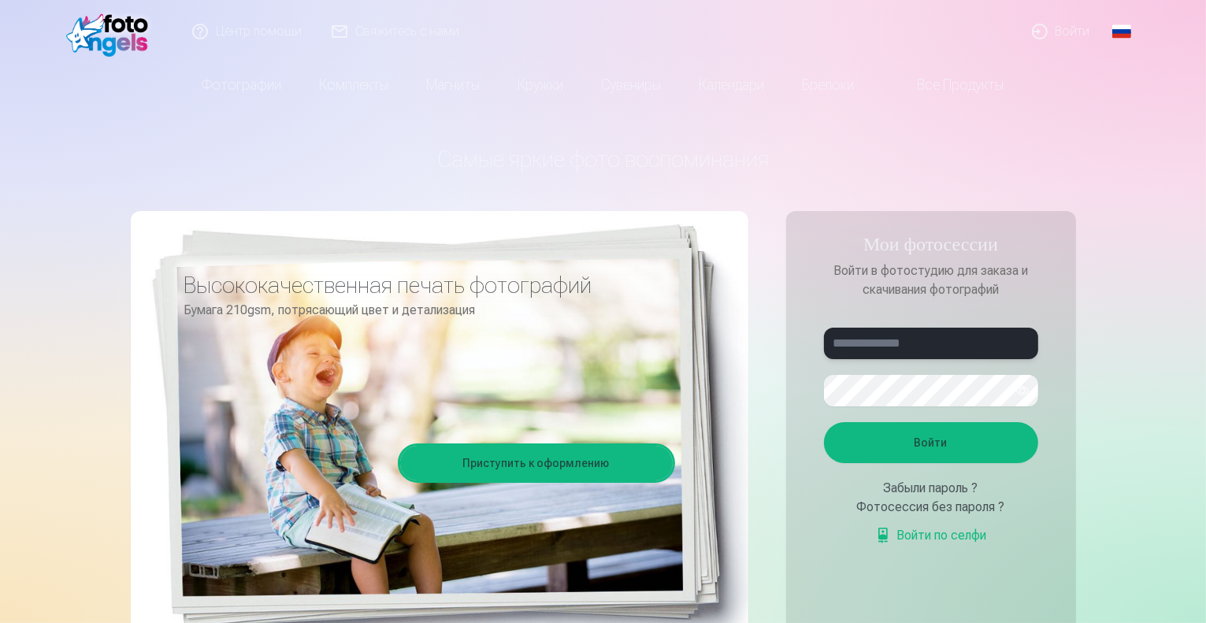
click at [955, 349] on input "text" at bounding box center [931, 344] width 214 height 32
click at [935, 614] on aside "Мои фотосессии Войти в фотостудию для заказа и скачивания фотографий Войти Забы…" at bounding box center [931, 427] width 290 height 433
click at [879, 355] on input "text" at bounding box center [931, 344] width 214 height 32
type input "**********"
click at [886, 435] on button "Войти" at bounding box center [931, 442] width 214 height 41
